Goal: Browse casually: Explore the website without a specific task or goal

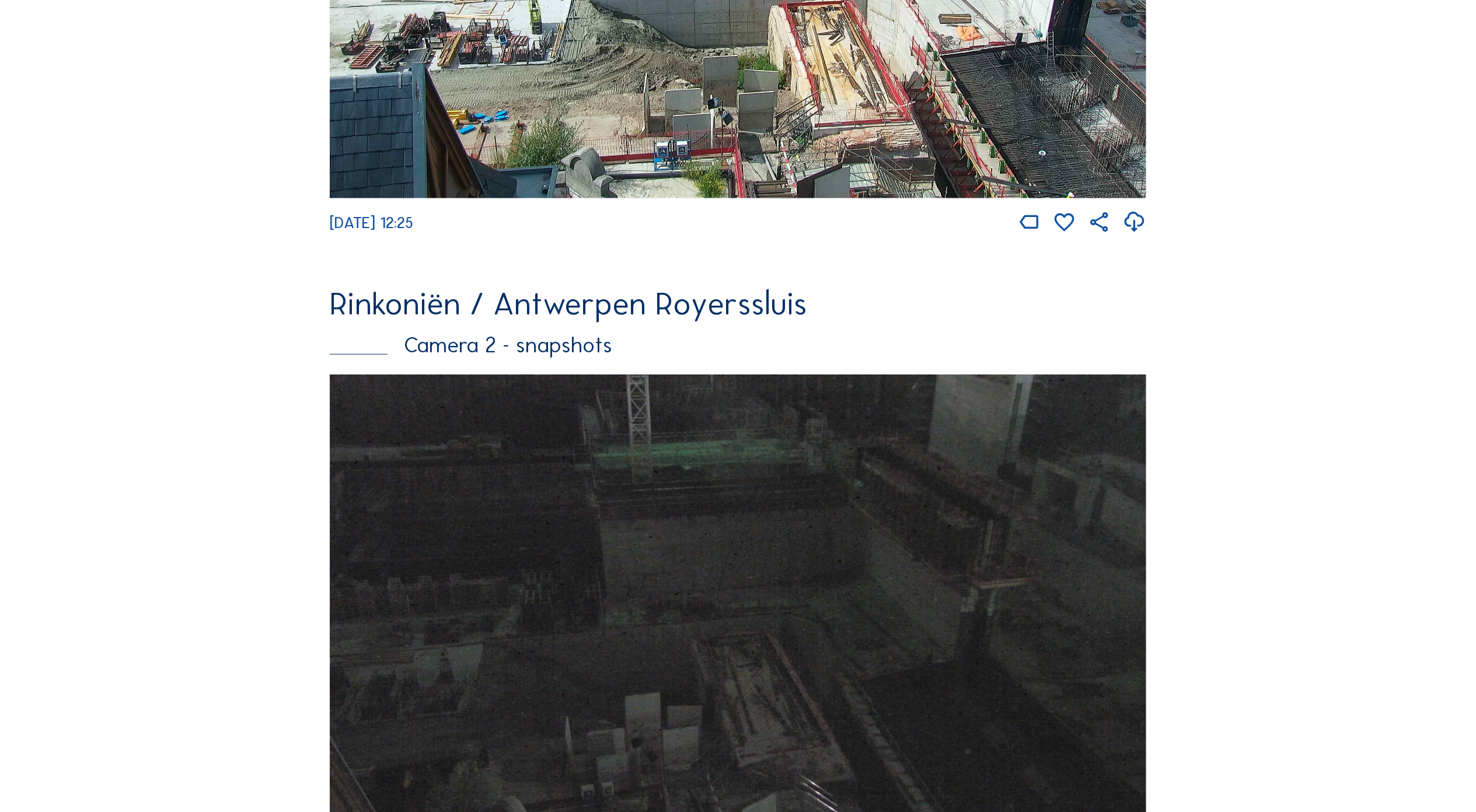
scroll to position [1655, 0]
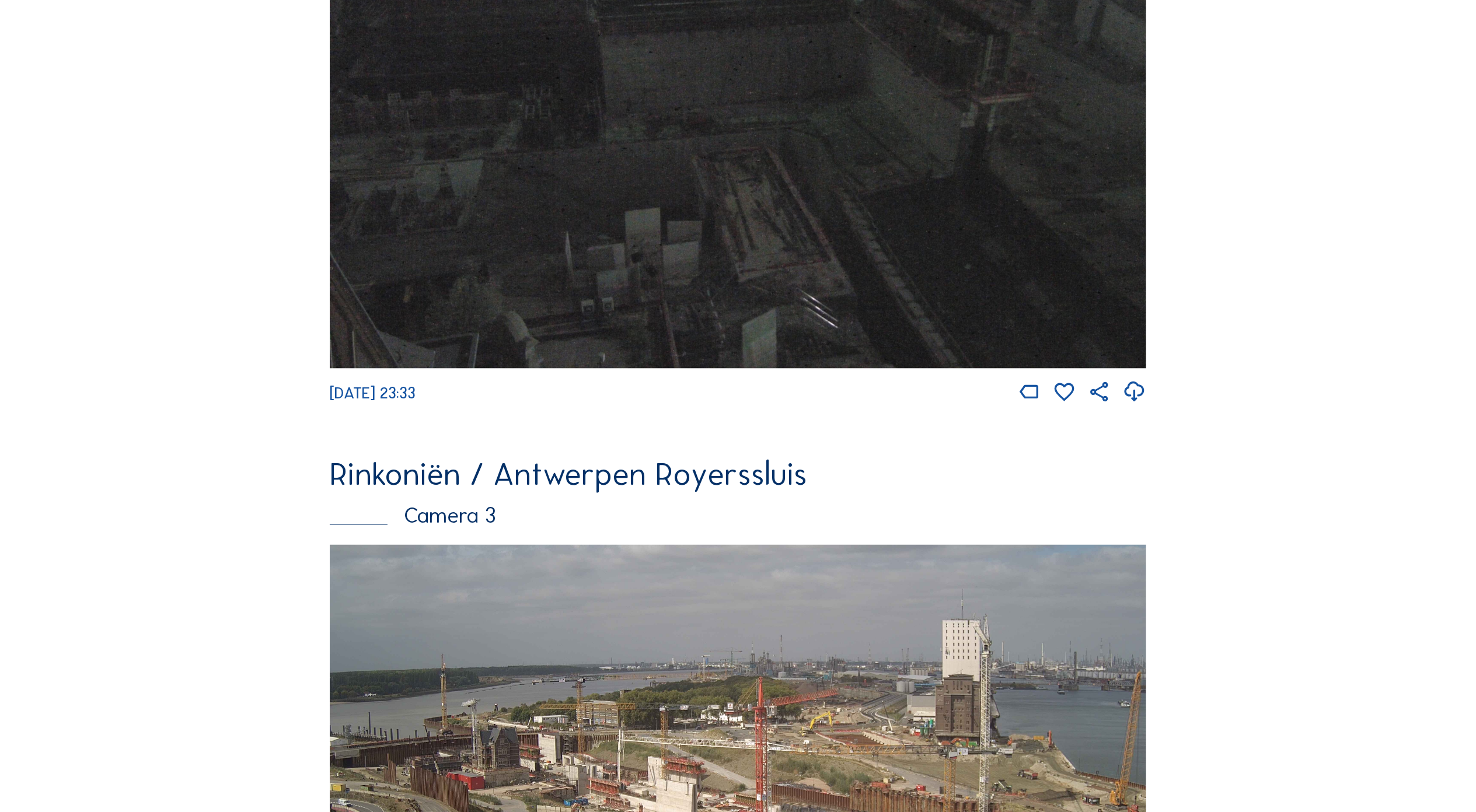
click at [415, 403] on span "[DATE] 23:33" at bounding box center [372, 392] width 86 height 19
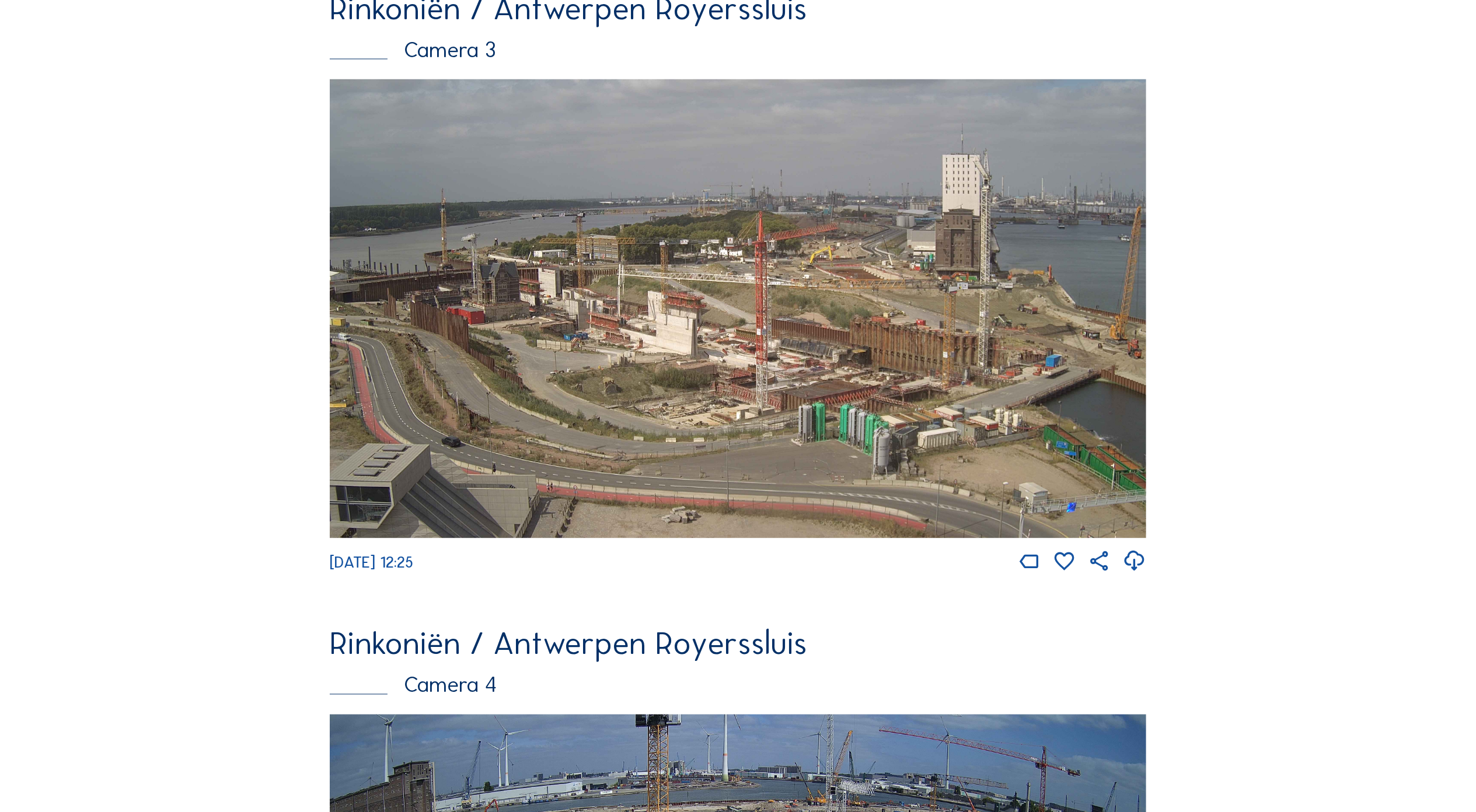
scroll to position [2122, 0]
click at [802, 393] on img at bounding box center [738, 308] width 816 height 459
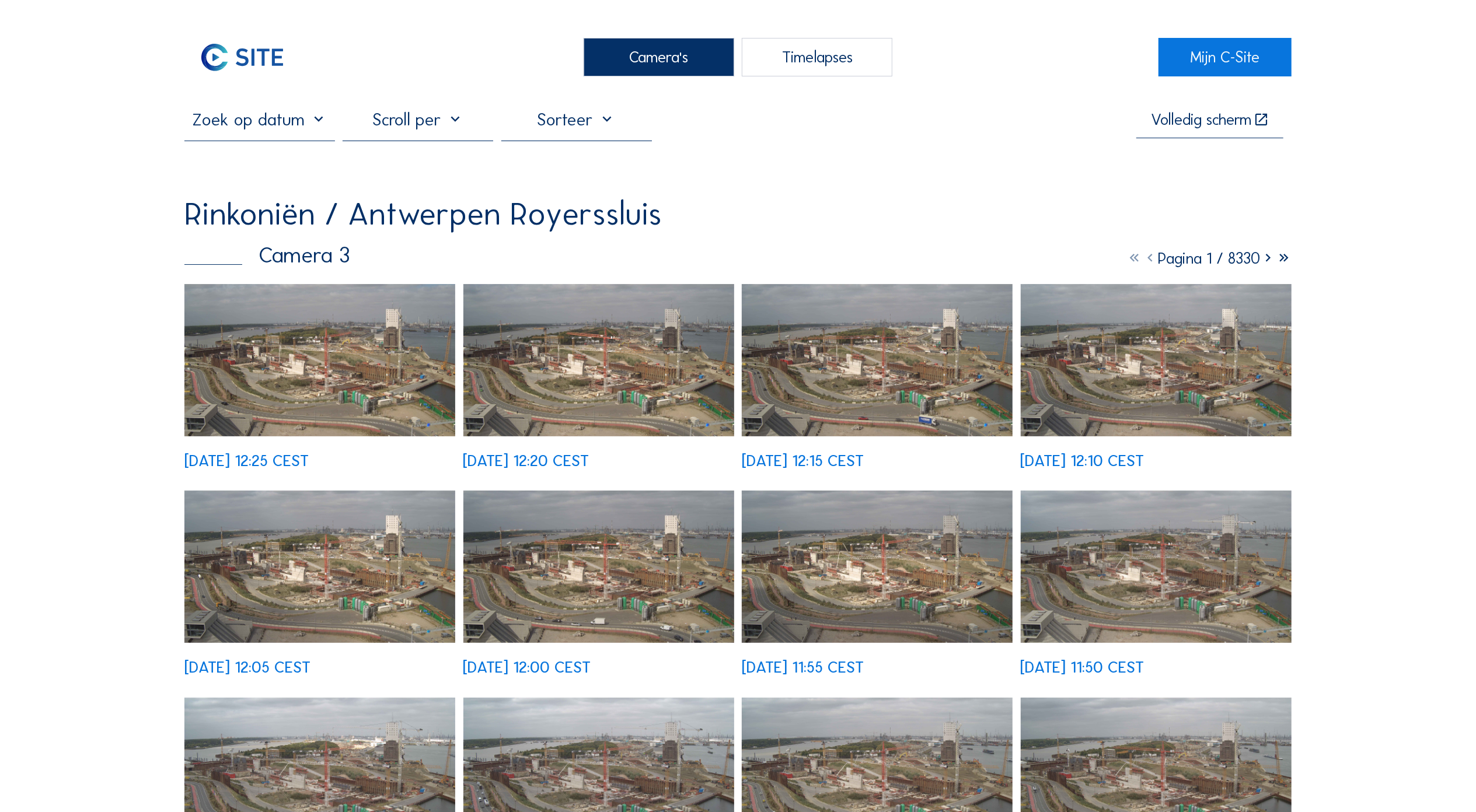
click at [328, 355] on img at bounding box center [320, 360] width 271 height 152
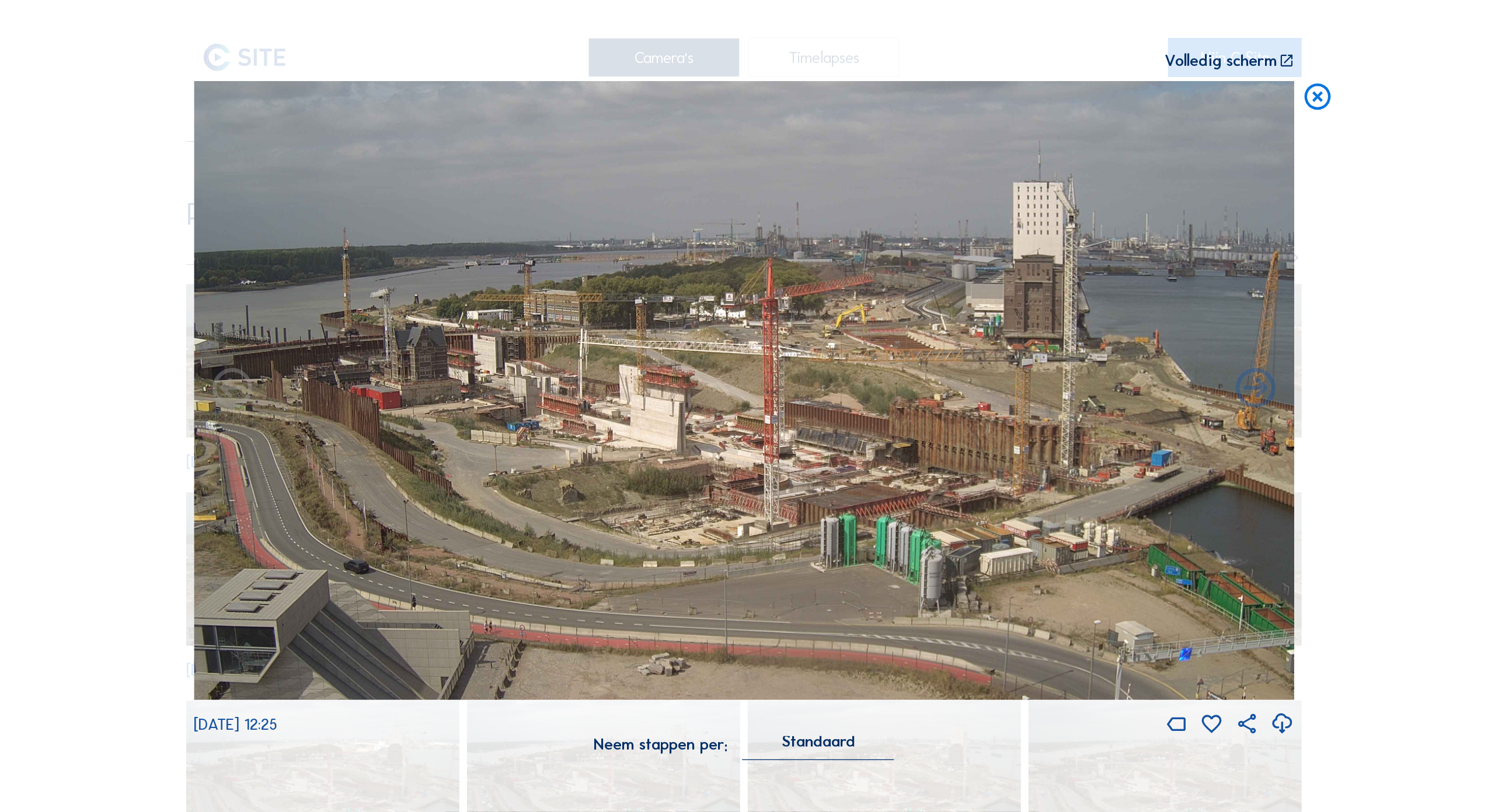
click at [1289, 63] on icon at bounding box center [1286, 60] width 16 height 16
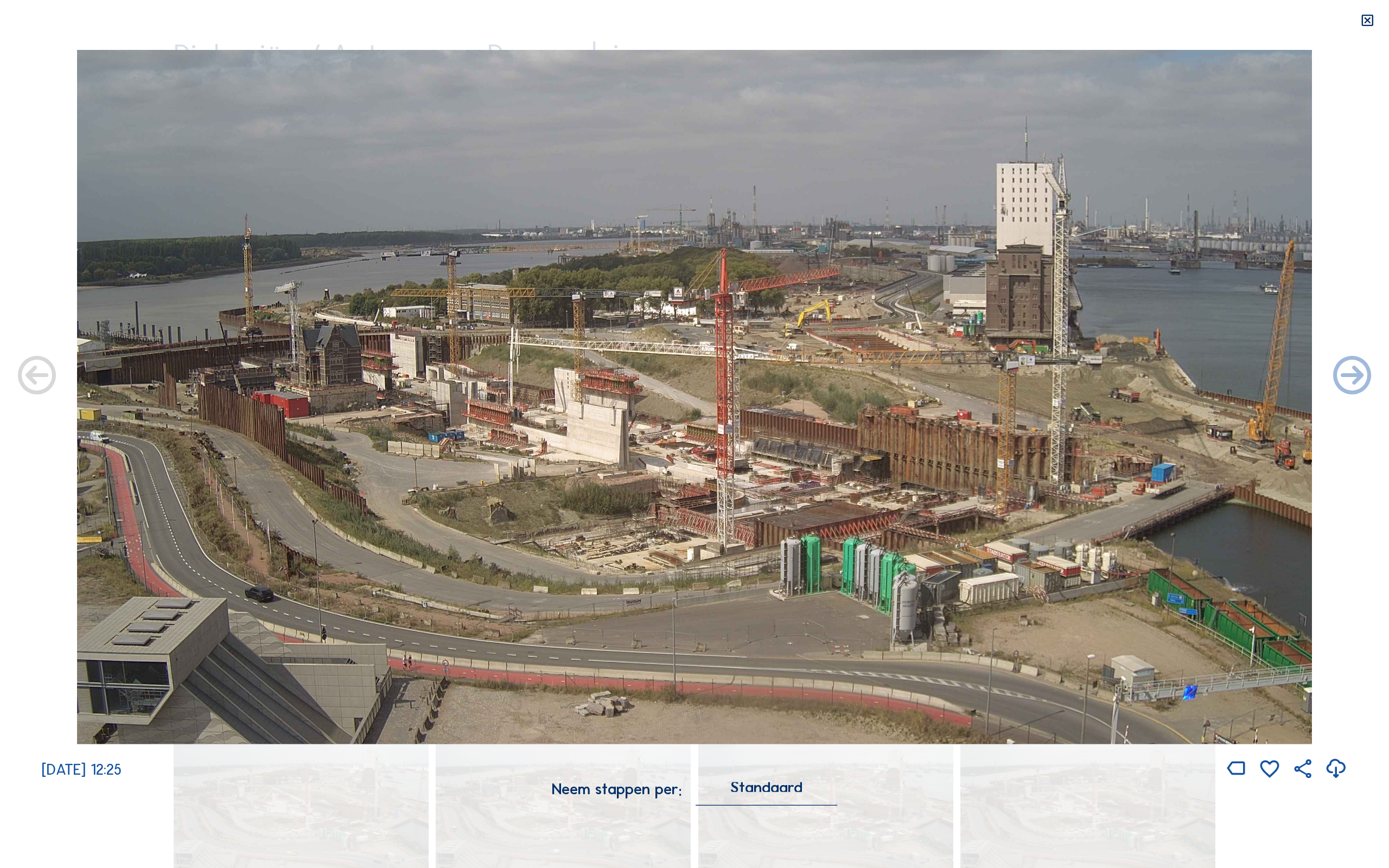
drag, startPoint x: 1199, startPoint y: 19, endPoint x: 912, endPoint y: 80, distance: 293.4
click at [912, 80] on div "Scroll om door de tijd te reizen | Druk op de 'Alt'-knop + scroll om te Zoomen …" at bounding box center [694, 434] width 1389 height 868
drag, startPoint x: 912, startPoint y: 80, endPoint x: 1105, endPoint y: 35, distance: 198.2
click at [1099, 35] on div "Scroll om door de tijd te reizen | Druk op de 'Alt'-knop + scroll om te Zoomen …" at bounding box center [694, 434] width 1389 height 868
click at [1366, 22] on icon at bounding box center [1367, 20] width 15 height 15
